Goal: Entertainment & Leisure: Consume media (video, audio)

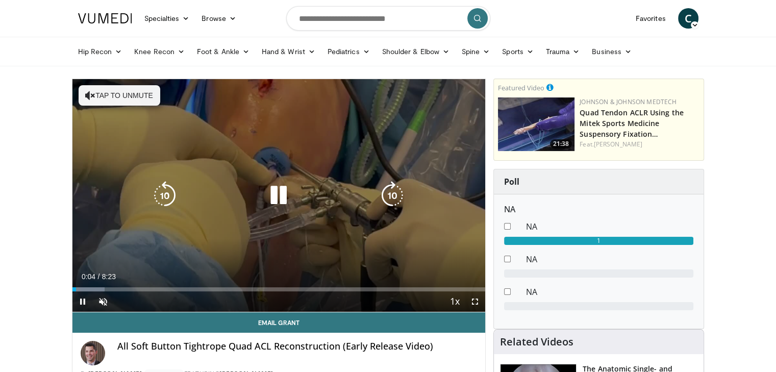
click at [278, 196] on icon "Video Player" at bounding box center [278, 195] width 29 height 29
click at [277, 193] on icon "Video Player" at bounding box center [278, 195] width 29 height 29
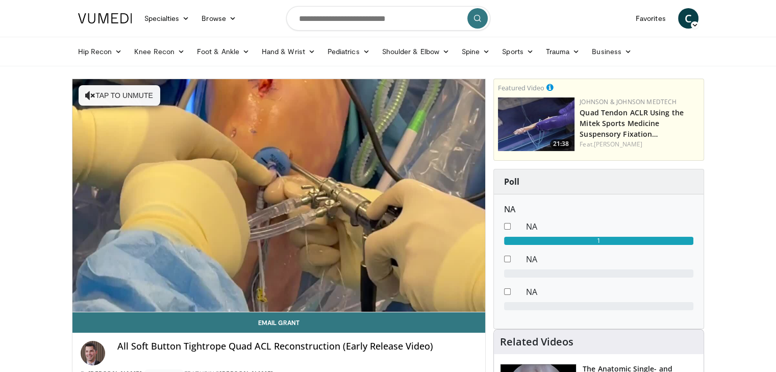
scroll to position [51, 0]
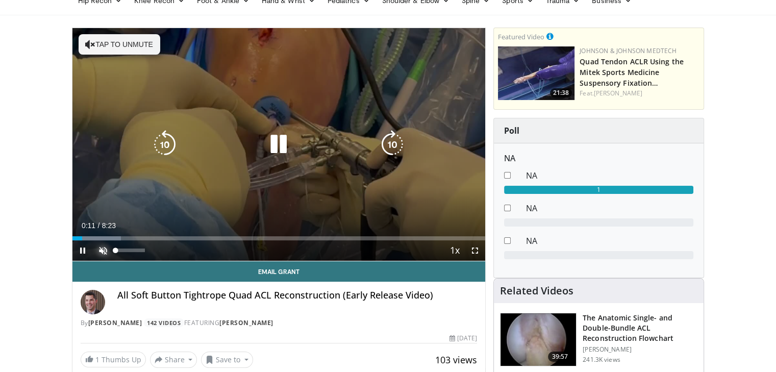
click at [102, 250] on span "Video Player" at bounding box center [103, 250] width 20 height 20
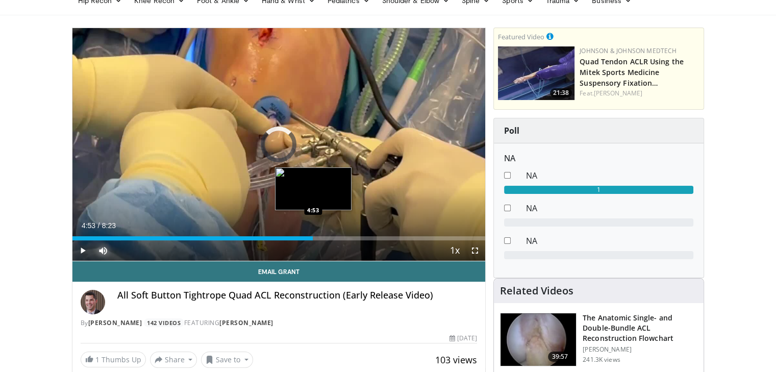
click at [313, 237] on div "Loaded : 11.79% 4:53 4:53" at bounding box center [278, 238] width 413 height 4
